Goal: Transaction & Acquisition: Purchase product/service

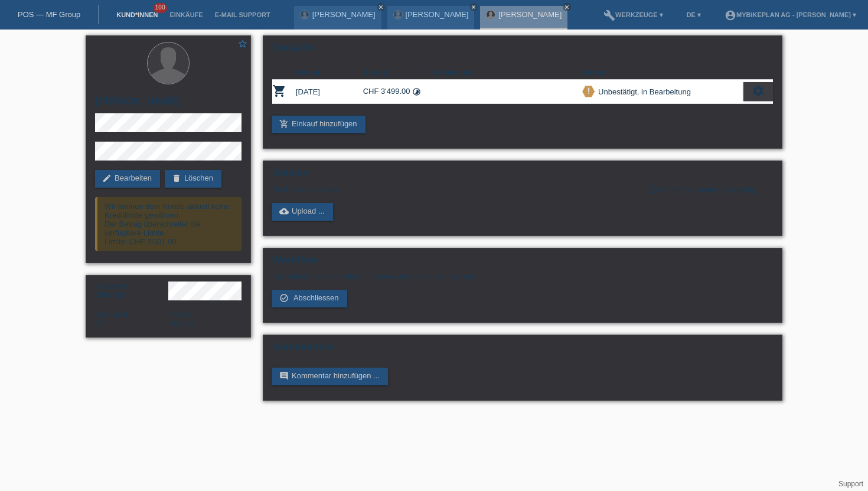
click at [132, 16] on link "Kund*innen" at bounding box center [136, 14] width 53 height 7
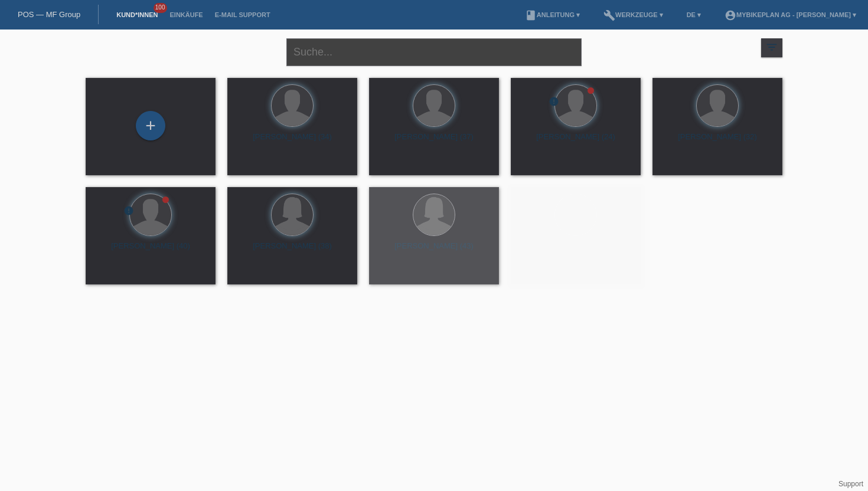
click at [345, 58] on input "text" at bounding box center [433, 52] width 295 height 28
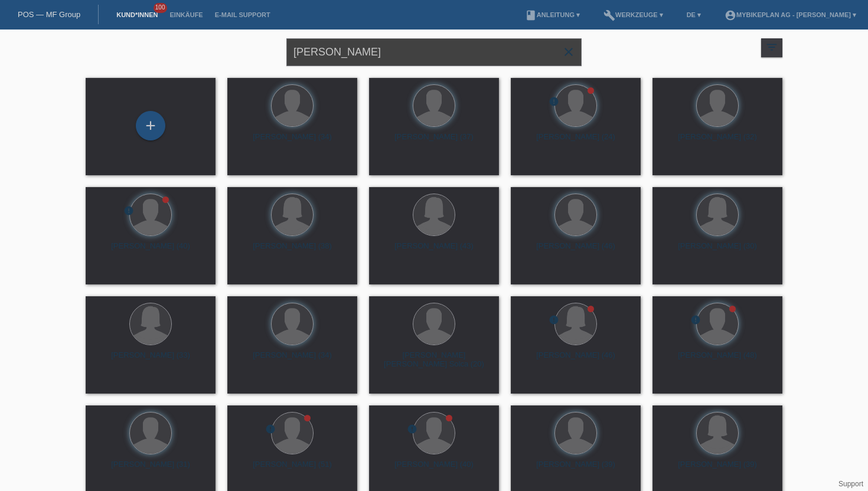
type input "Adrian Fuhrer"
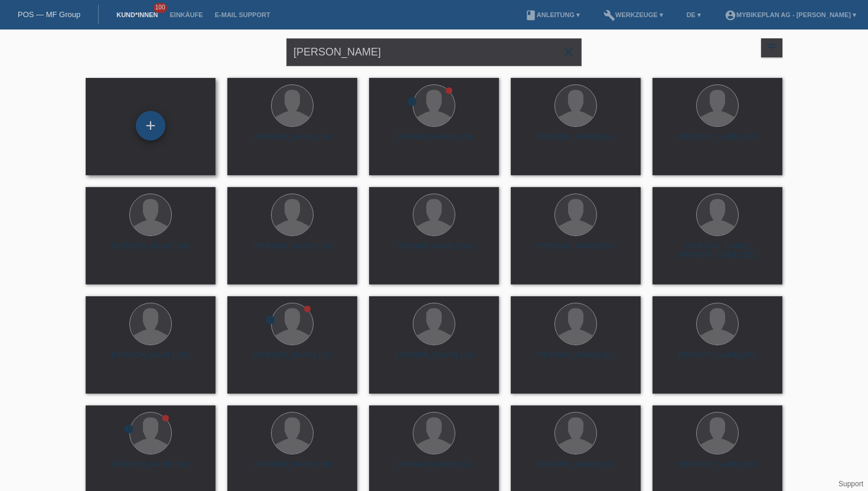
click at [153, 132] on div "+" at bounding box center [150, 126] width 28 height 20
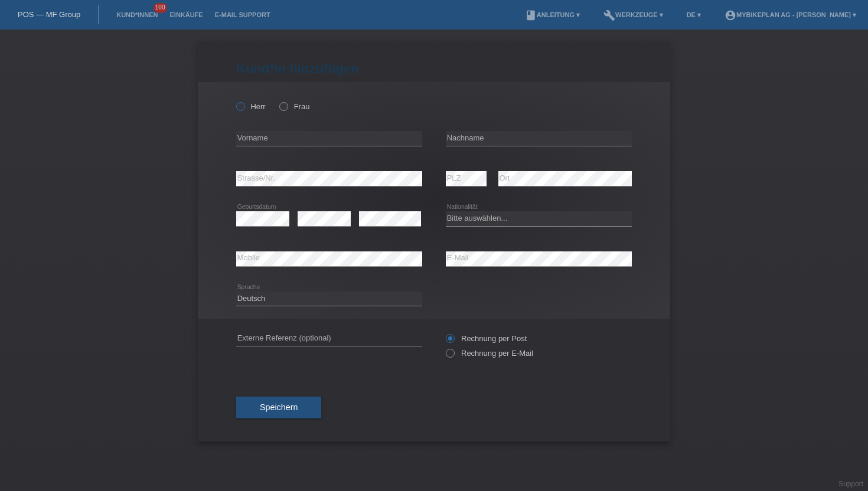
click at [249, 104] on label "Herr" at bounding box center [251, 106] width 30 height 9
click at [244, 104] on input "Herr" at bounding box center [240, 106] width 8 height 8
radio input "true"
click at [254, 139] on input "text" at bounding box center [329, 138] width 186 height 15
type input "[PERSON_NAME]"
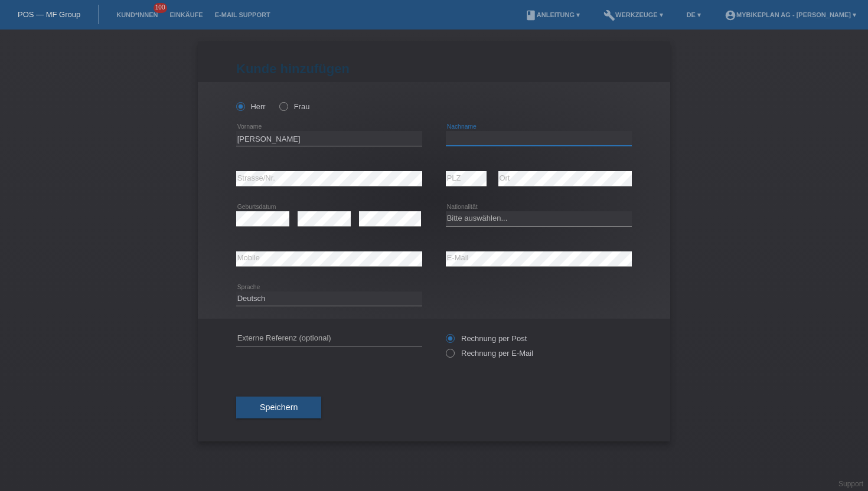
click at [496, 139] on input "text" at bounding box center [539, 138] width 186 height 15
type input "Fuhrer"
click at [292, 190] on div "error Strasse/Nr." at bounding box center [329, 179] width 186 height 40
click at [375, 231] on div "error" at bounding box center [390, 219] width 62 height 40
click at [530, 217] on select "Bitte auswählen... Schweiz Deutschland Liechtenstein Österreich ------------ Af…" at bounding box center [539, 218] width 186 height 14
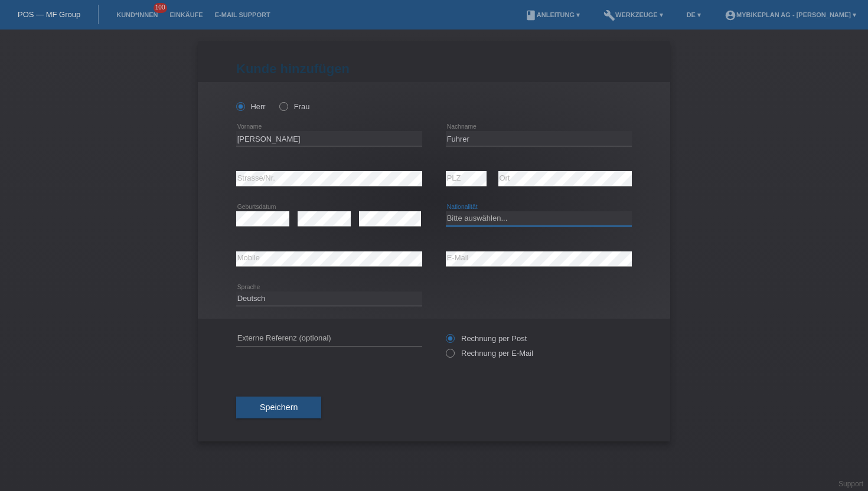
select select "CH"
click at [446, 212] on select "Bitte auswählen... Schweiz Deutschland Liechtenstein Österreich ------------ Af…" at bounding box center [539, 218] width 186 height 14
click at [466, 355] on label "Rechnung per E-Mail" at bounding box center [489, 353] width 87 height 9
click at [453, 355] on input "Rechnung per E-Mail" at bounding box center [450, 356] width 8 height 15
radio input "true"
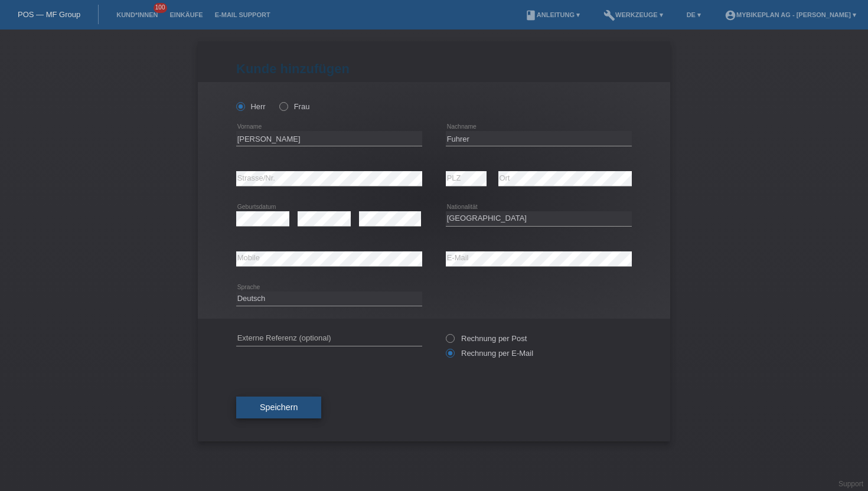
click at [281, 419] on button "Speichern" at bounding box center [278, 408] width 85 height 22
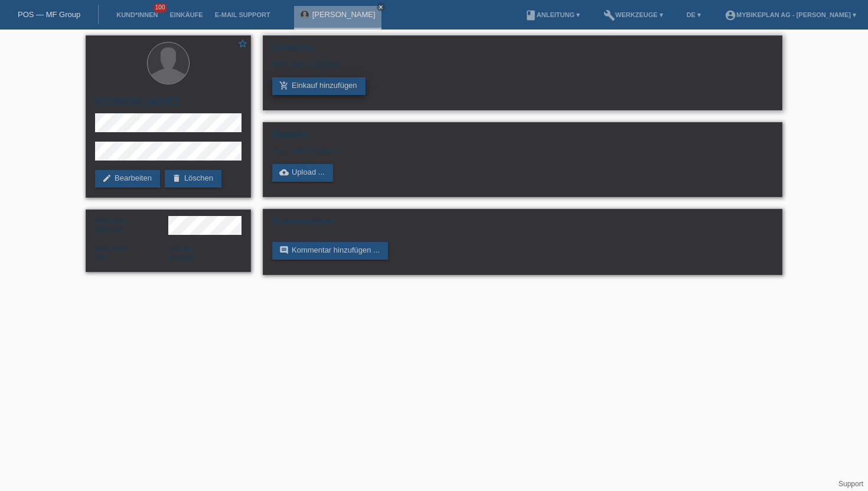
click at [321, 86] on link "add_shopping_cart Einkauf hinzufügen" at bounding box center [318, 86] width 93 height 18
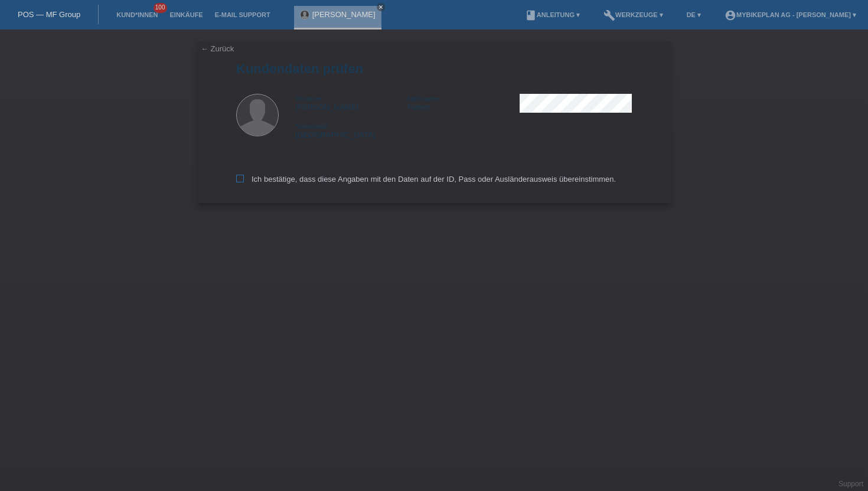
click at [273, 181] on label "Ich bestätige, dass diese Angaben mit den Daten auf der ID, Pass oder Ausländer…" at bounding box center [426, 179] width 380 height 9
click at [244, 181] on input "Ich bestätige, dass diese Angaben mit den Daten auf der ID, Pass oder Ausländer…" at bounding box center [240, 179] width 8 height 8
checkbox input "true"
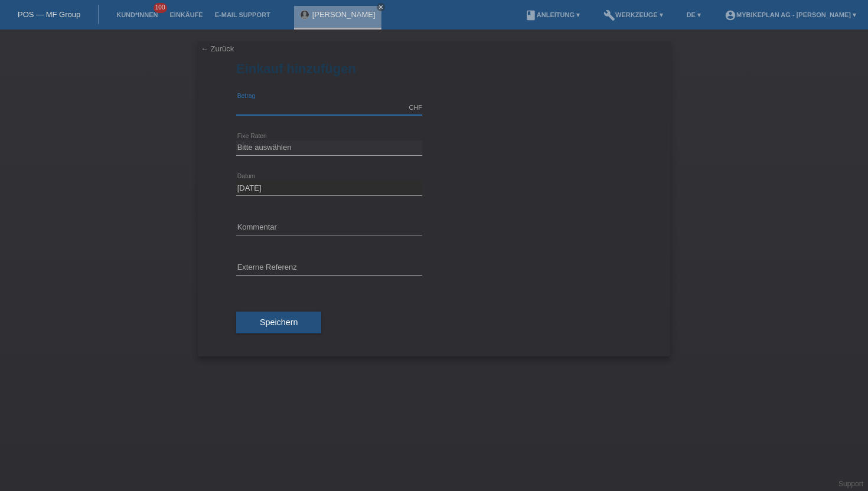
click at [267, 102] on input "text" at bounding box center [329, 107] width 186 height 15
type input "6999.00"
click at [264, 149] on select "Bitte auswählen 6 Raten 12 Raten 18 Raten 24 Raten 36 Raten 48 Raten" at bounding box center [329, 147] width 186 height 14
select select "487"
click at [236, 140] on select "Bitte auswählen 6 Raten 12 Raten 18 Raten 24 Raten 36 Raten 48 Raten" at bounding box center [329, 147] width 186 height 14
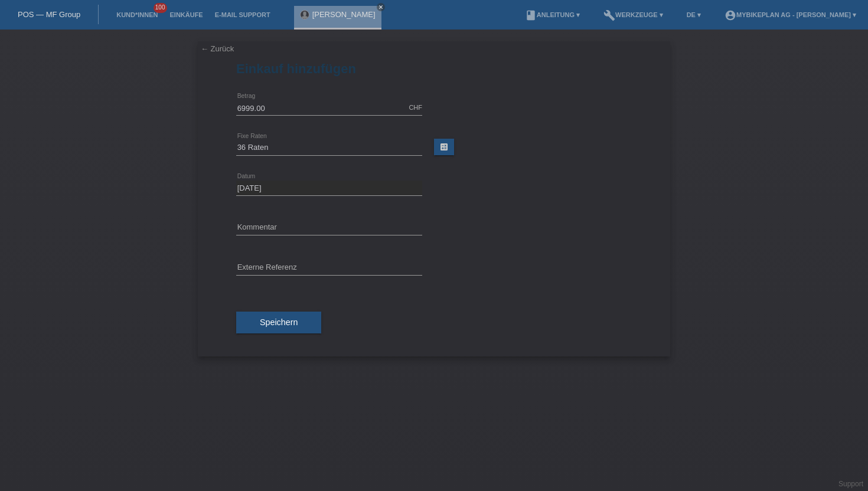
click at [260, 255] on div "error Externe Referenz" at bounding box center [329, 269] width 186 height 40
click at [257, 267] on input "text" at bounding box center [329, 268] width 186 height 15
paste input "43132035747"
type input "43132035747"
click at [291, 323] on span "Speichern" at bounding box center [279, 322] width 38 height 9
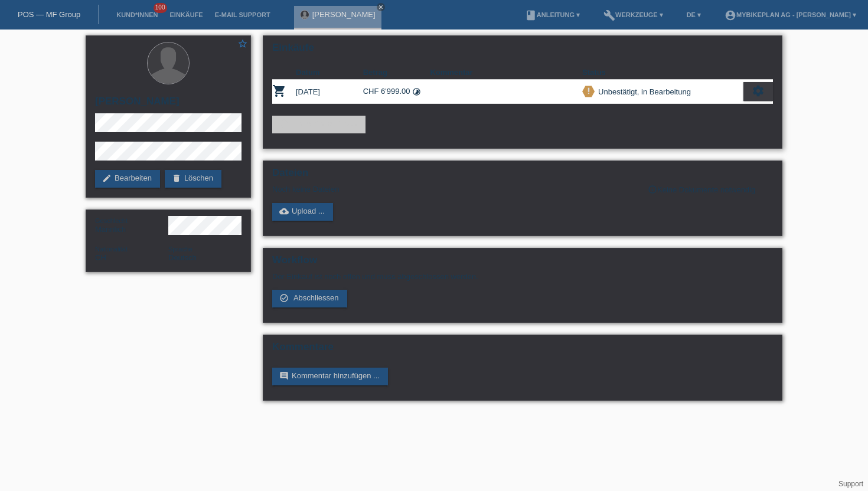
click at [751, 92] on icon "settings" at bounding box center [757, 90] width 13 height 13
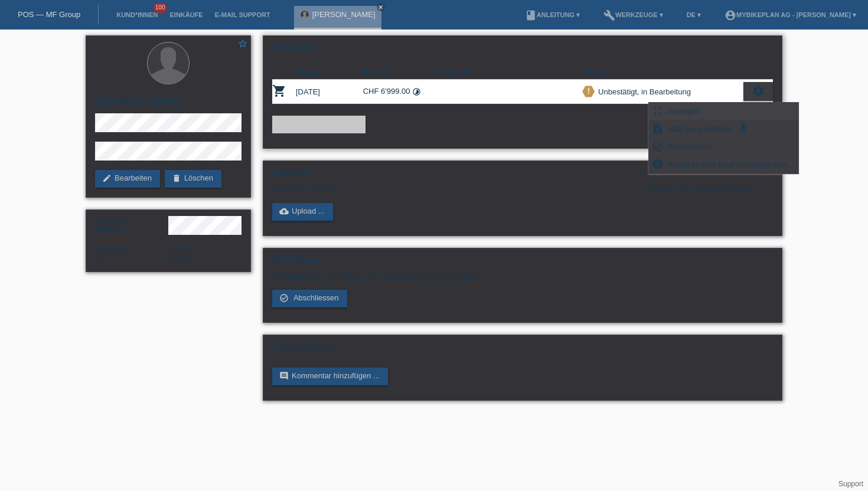
click at [675, 109] on span "Anzeigen" at bounding box center [683, 111] width 35 height 14
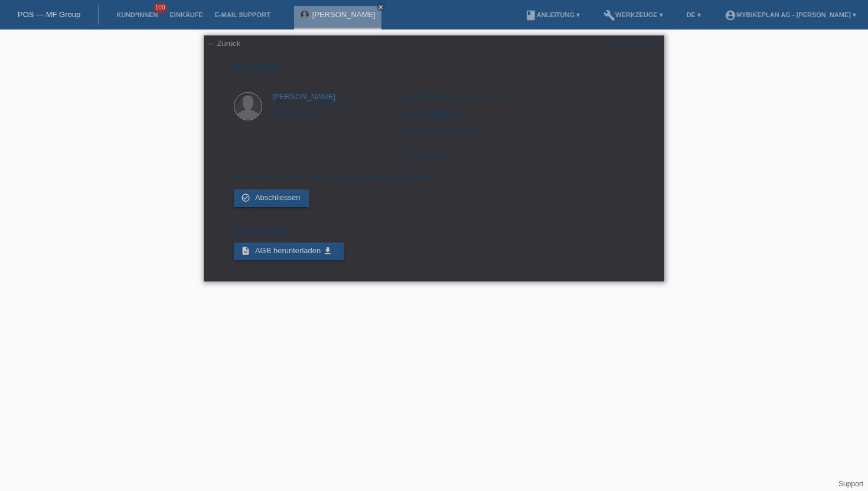
click at [623, 41] on div "POSP00026793" at bounding box center [631, 43] width 55 height 9
copy div "POSP00026793"
click at [126, 12] on link "Kund*innen" at bounding box center [136, 14] width 53 height 7
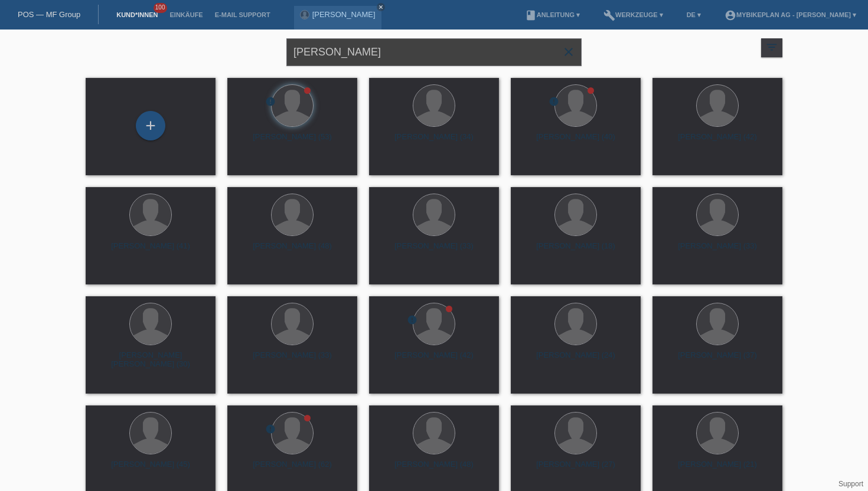
click at [344, 55] on input "[PERSON_NAME]" at bounding box center [433, 52] width 295 height 28
type input "orlando lattm"
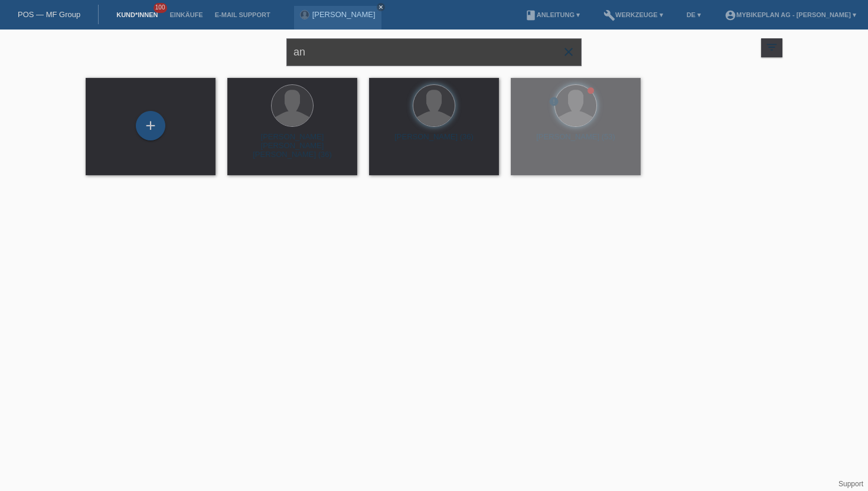
type input "a"
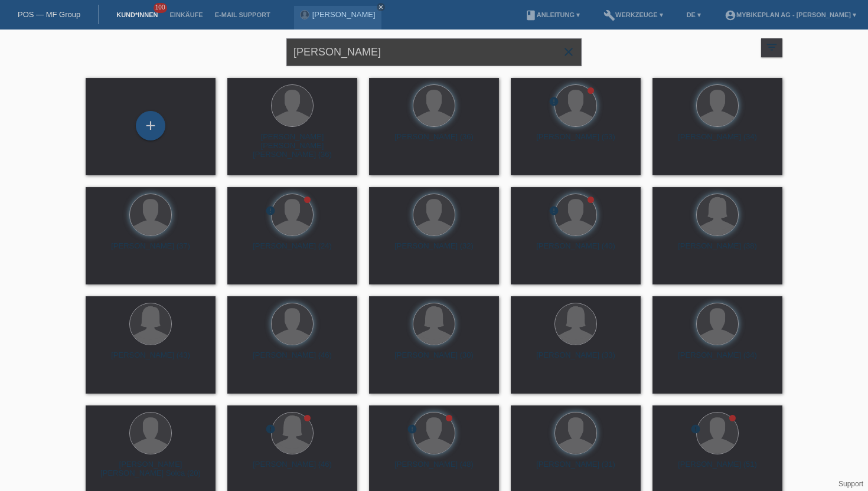
type input "orlando lattmann"
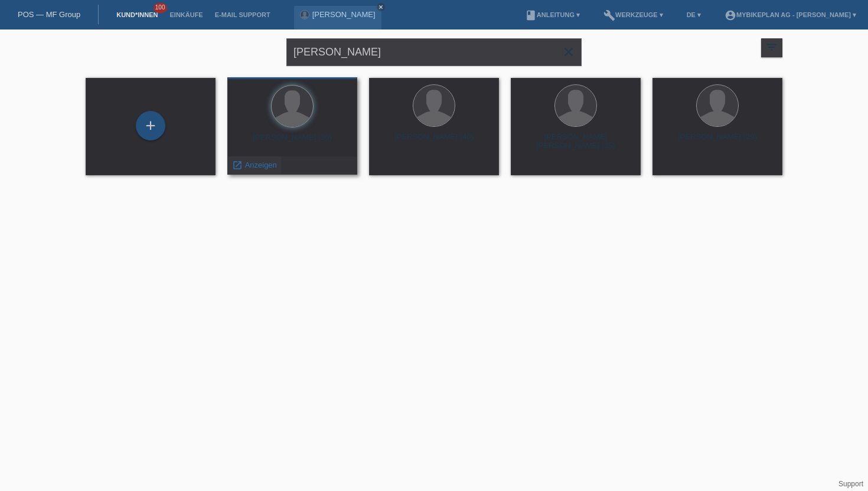
click at [258, 161] on span "Anzeigen" at bounding box center [261, 165] width 32 height 9
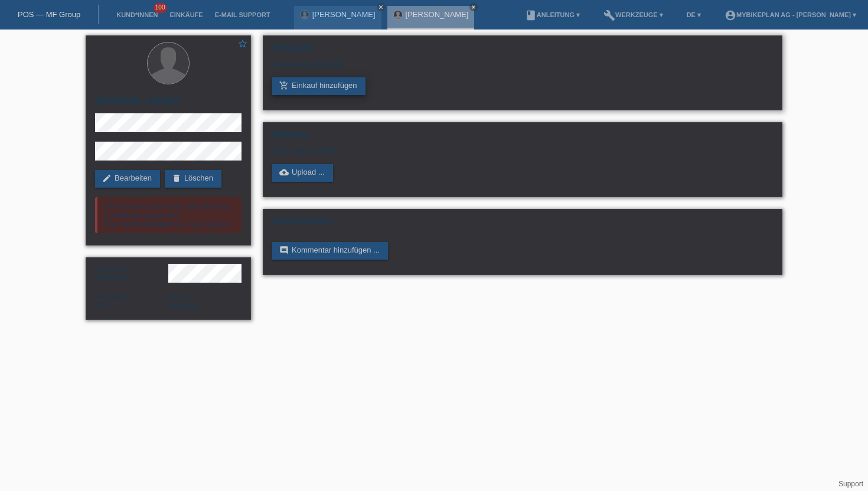
click at [344, 92] on link "add_shopping_cart Einkauf hinzufügen" at bounding box center [318, 86] width 93 height 18
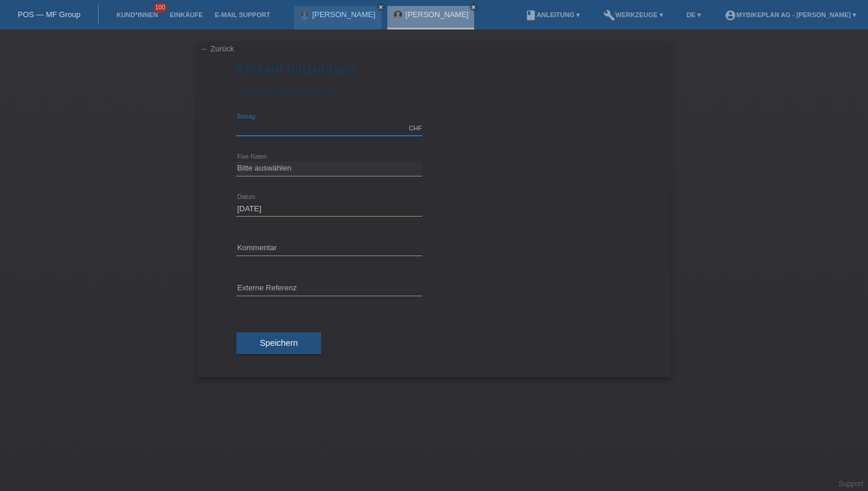
click at [273, 128] on input "text" at bounding box center [329, 128] width 186 height 15
type input "3999.00"
click at [305, 288] on input "text" at bounding box center [329, 289] width 186 height 15
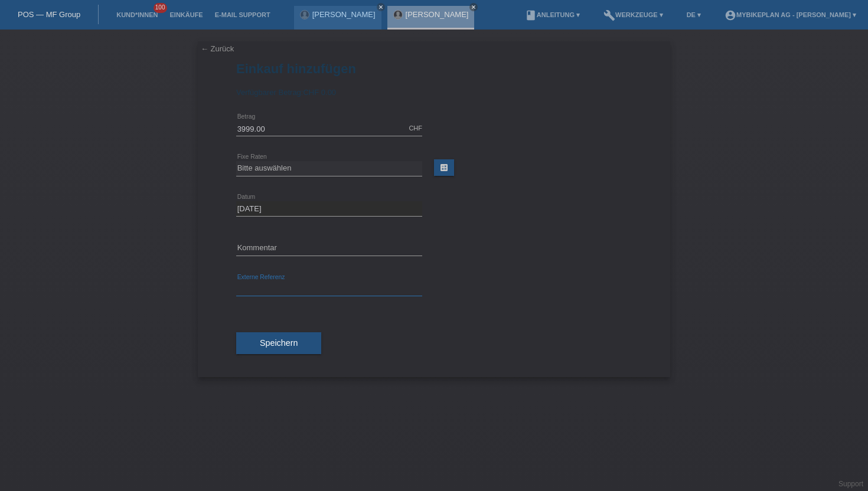
click at [305, 288] on input "text" at bounding box center [329, 289] width 186 height 15
paste input "43119881027"
type input "43119881027"
click at [295, 167] on select "Bitte auswählen 6 Raten 12 Raten 18 Raten 24 Raten 36 Raten 48 Raten" at bounding box center [329, 168] width 186 height 14
select select "488"
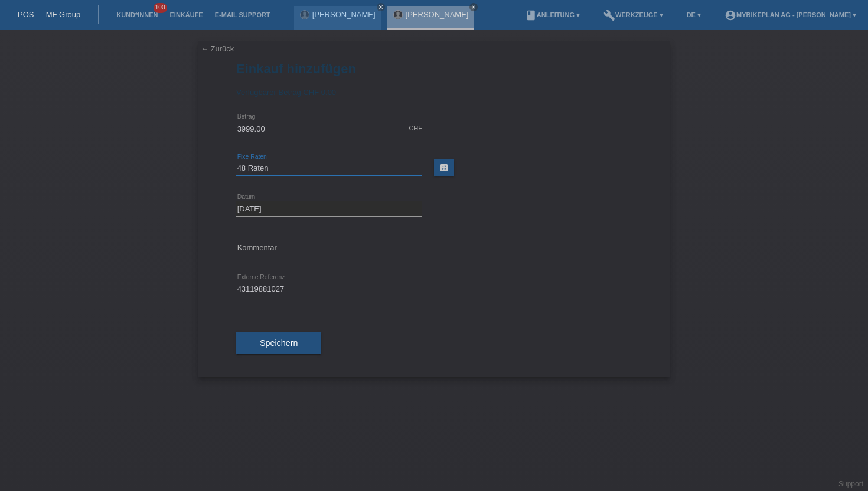
click at [236, 162] on select "Bitte auswählen 6 Raten 12 Raten 18 Raten 24 Raten 36 Raten 48 Raten" at bounding box center [329, 168] width 186 height 14
